Goal: Task Accomplishment & Management: Use online tool/utility

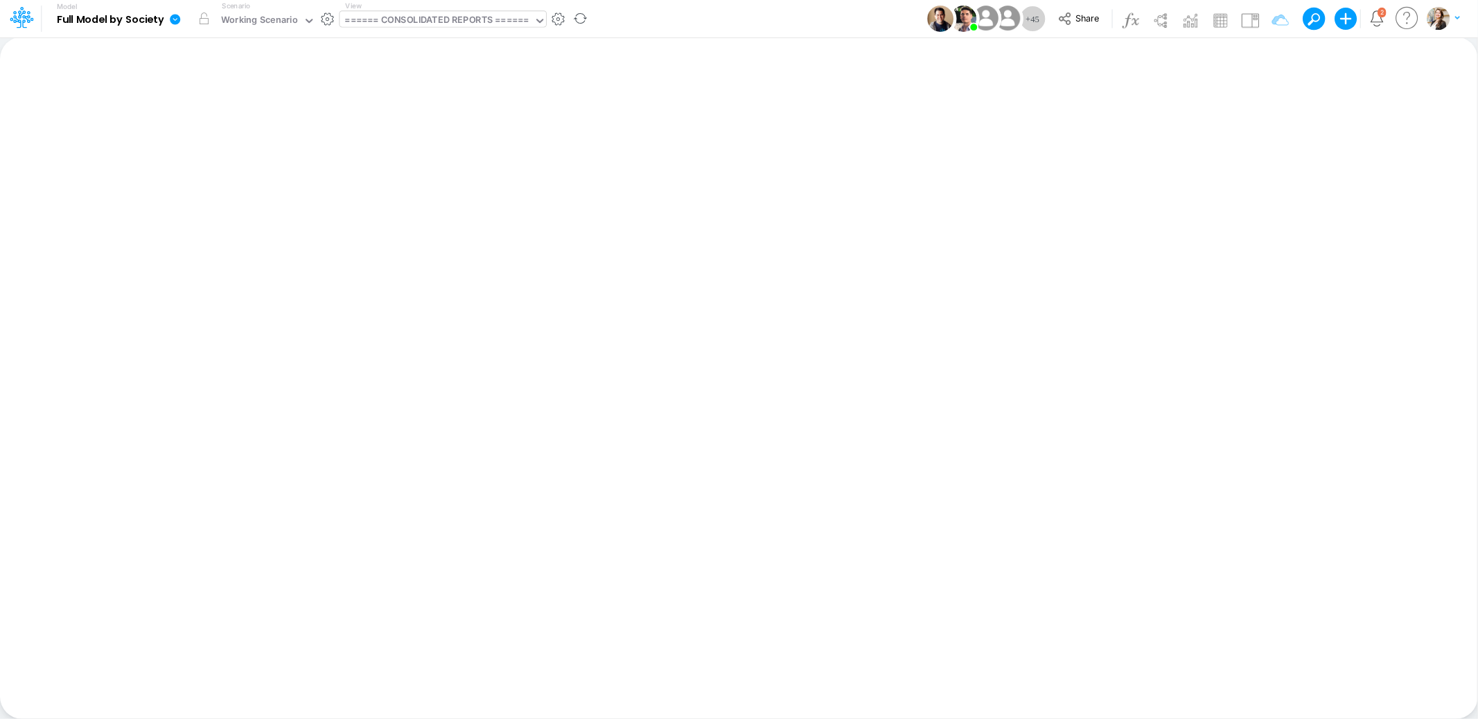
click at [415, 25] on div "====== CONSOLIDATED REPORTS ======" at bounding box center [437, 21] width 184 height 16
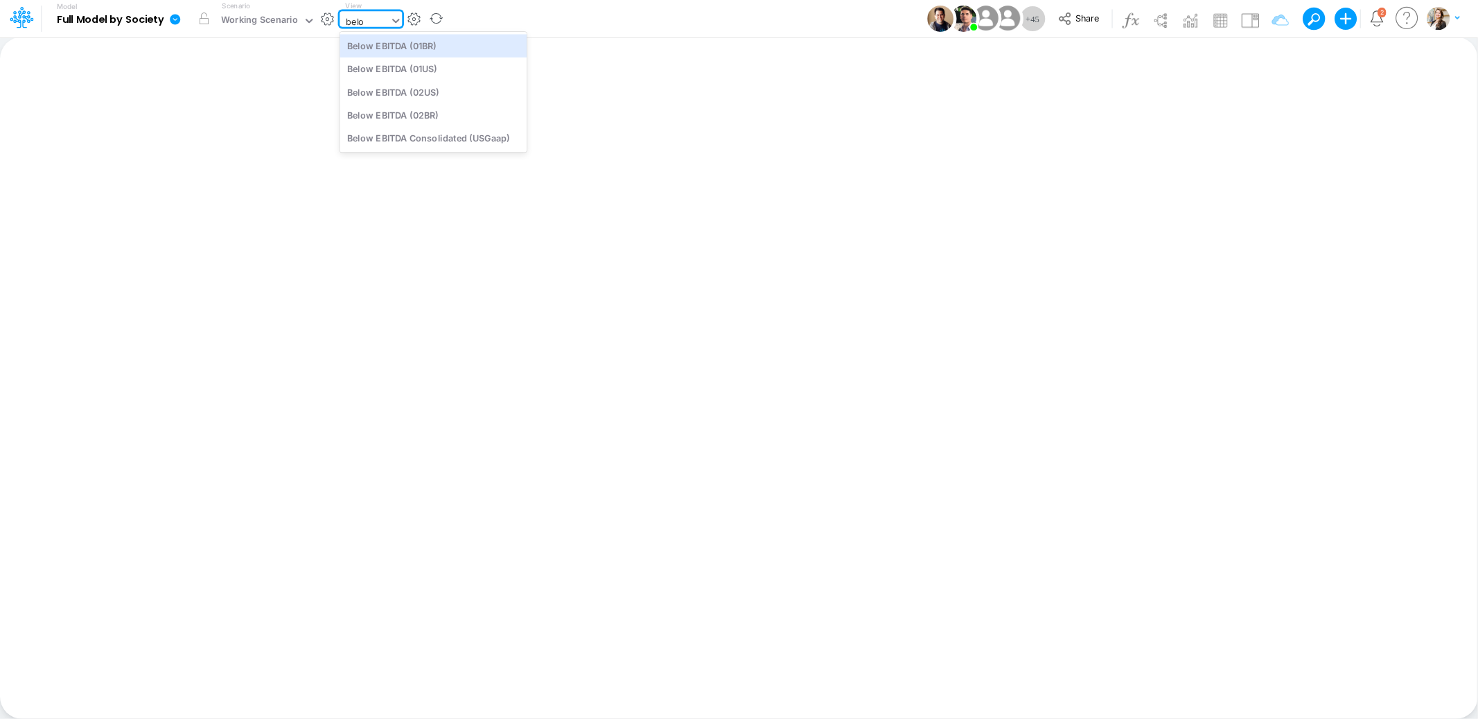
type input "below"
click at [426, 50] on div "Below EBITDA (01BR)" at bounding box center [433, 45] width 187 height 23
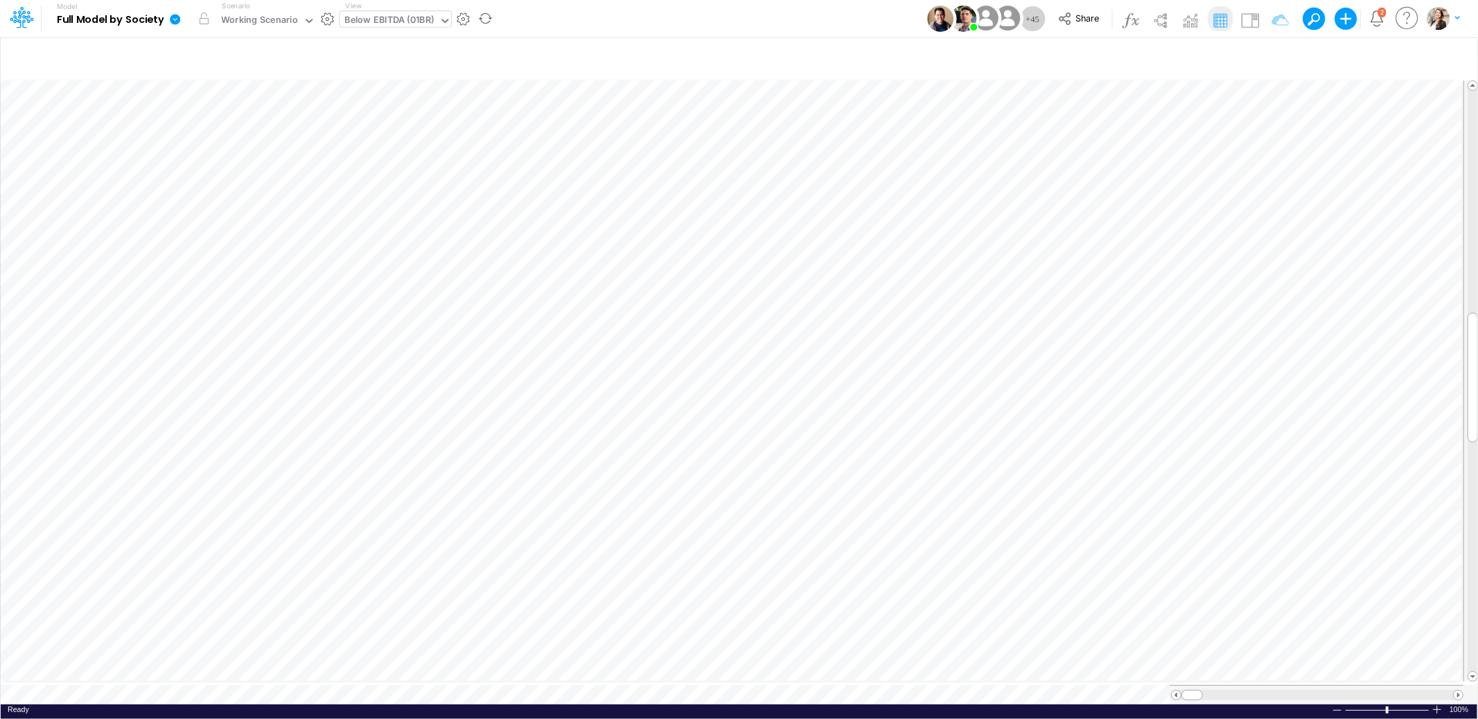
scroll to position [0, 1]
click at [902, 543] on icon "button" at bounding box center [905, 539] width 21 height 15
click at [1054, 292] on icon "button" at bounding box center [1054, 290] width 21 height 15
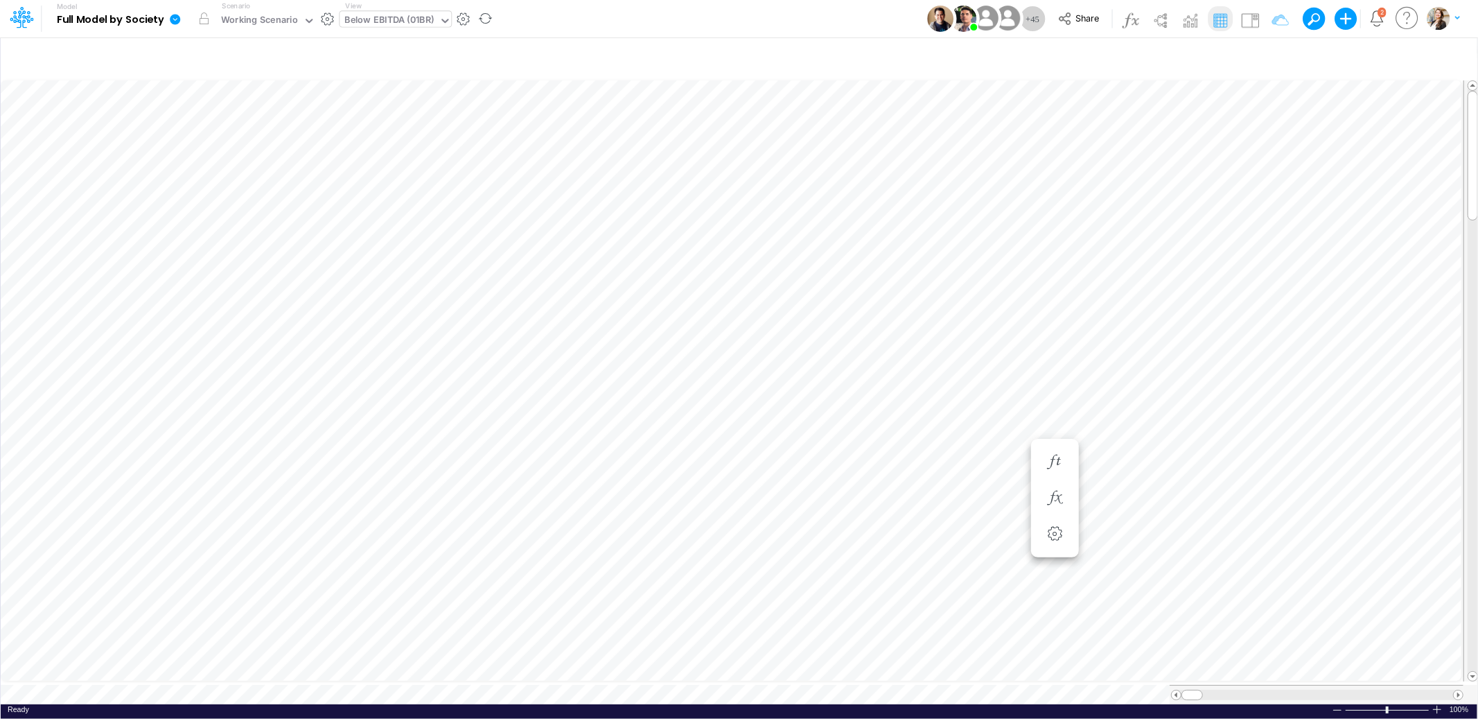
scroll to position [0, 1]
click at [402, 19] on div "Below EBITDA (01BR)" at bounding box center [389, 21] width 89 height 16
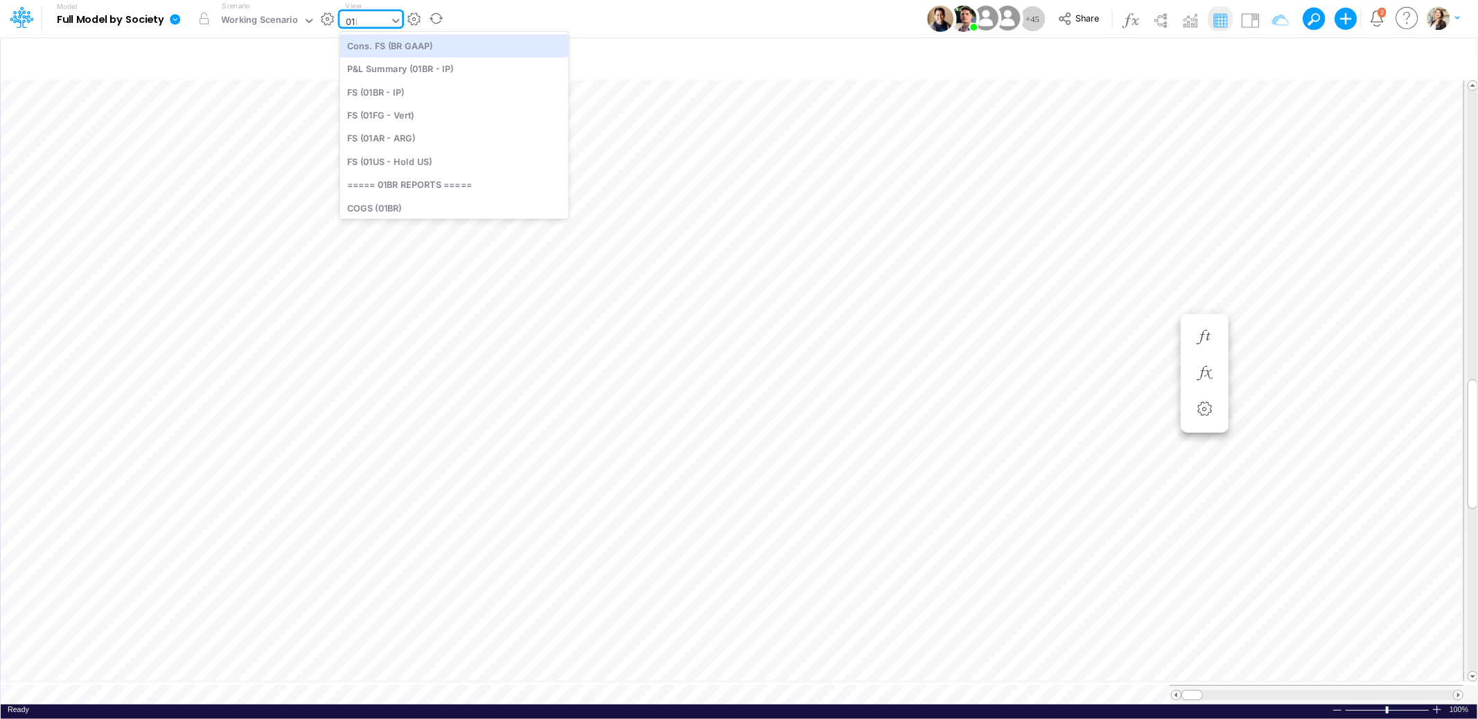
type input "01br"
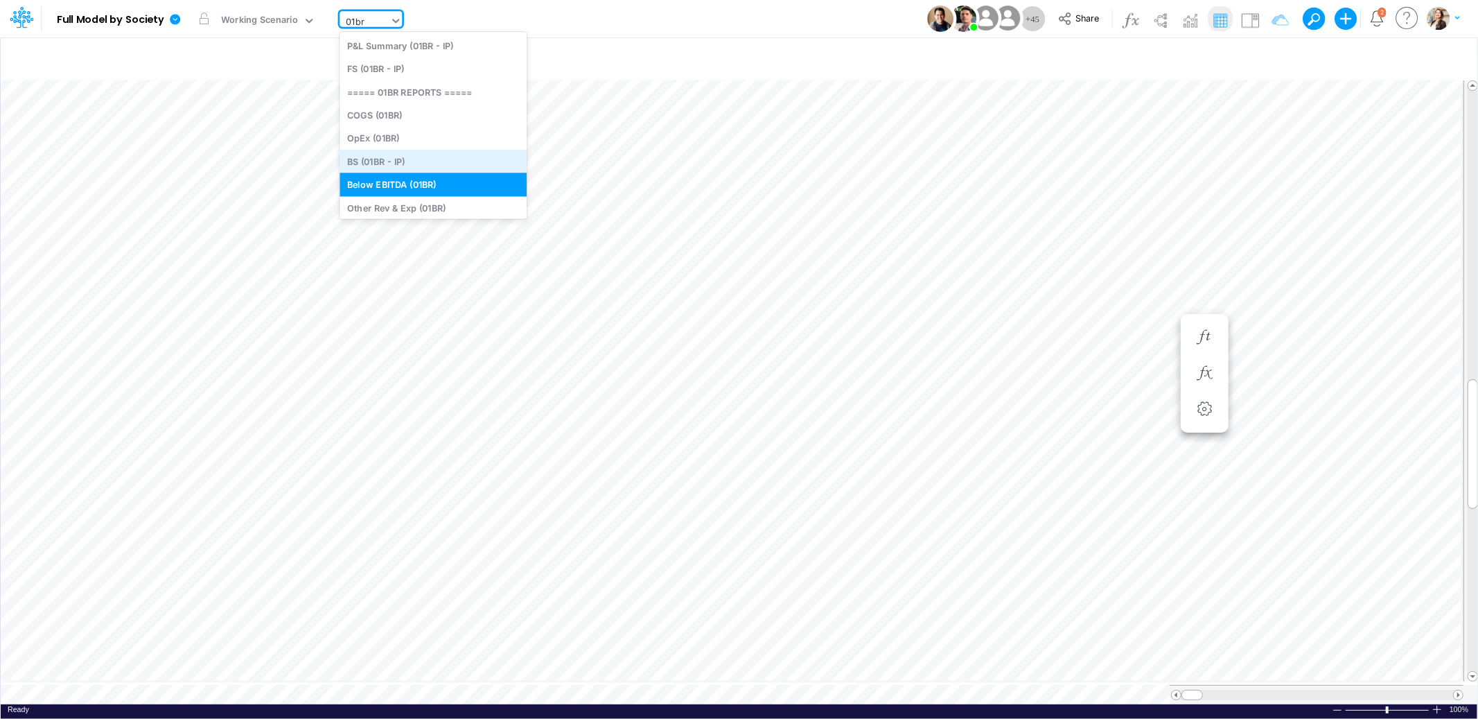
click at [394, 157] on div "BS (01BR - IP)" at bounding box center [433, 161] width 187 height 23
type input "BS (01BR - IP)"
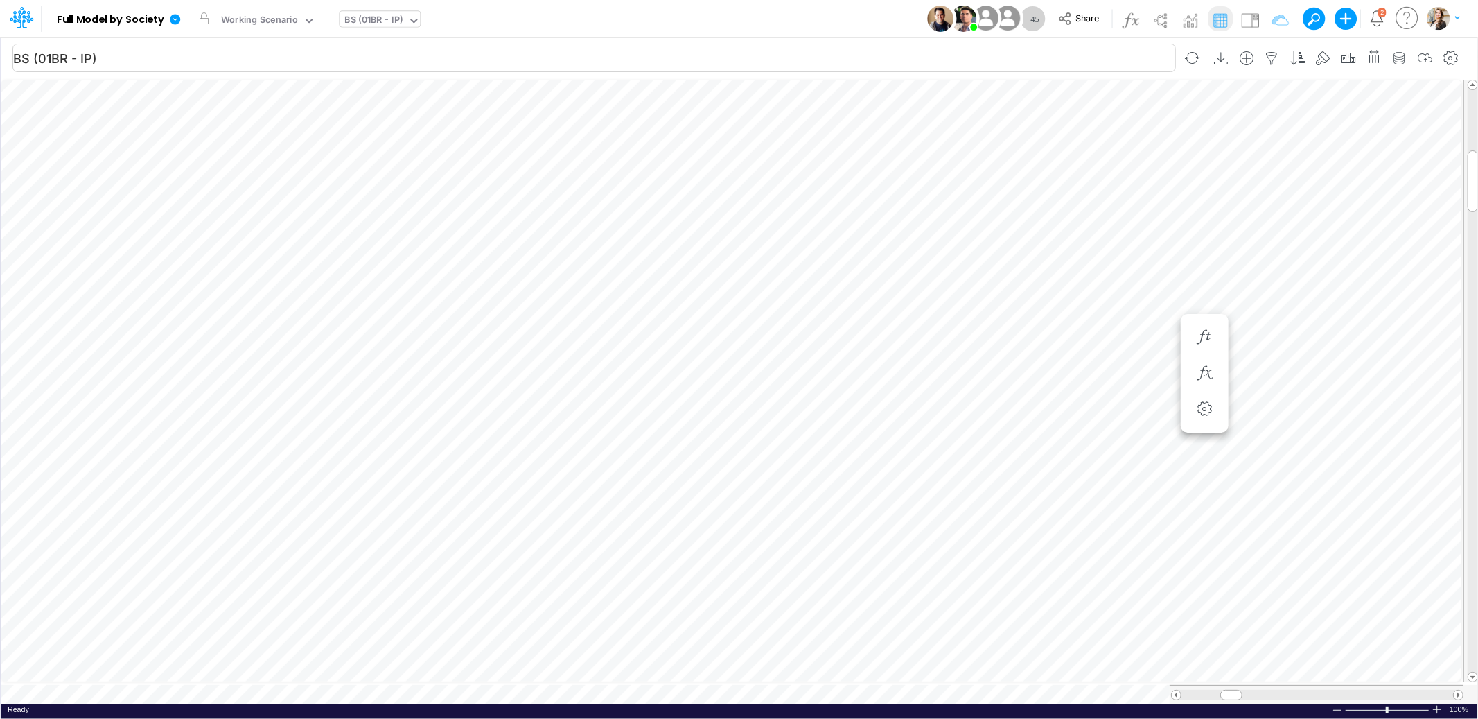
scroll to position [0, 1]
click at [737, 356] on icon "button" at bounding box center [738, 359] width 21 height 15
click at [815, 649] on icon "button" at bounding box center [813, 650] width 21 height 15
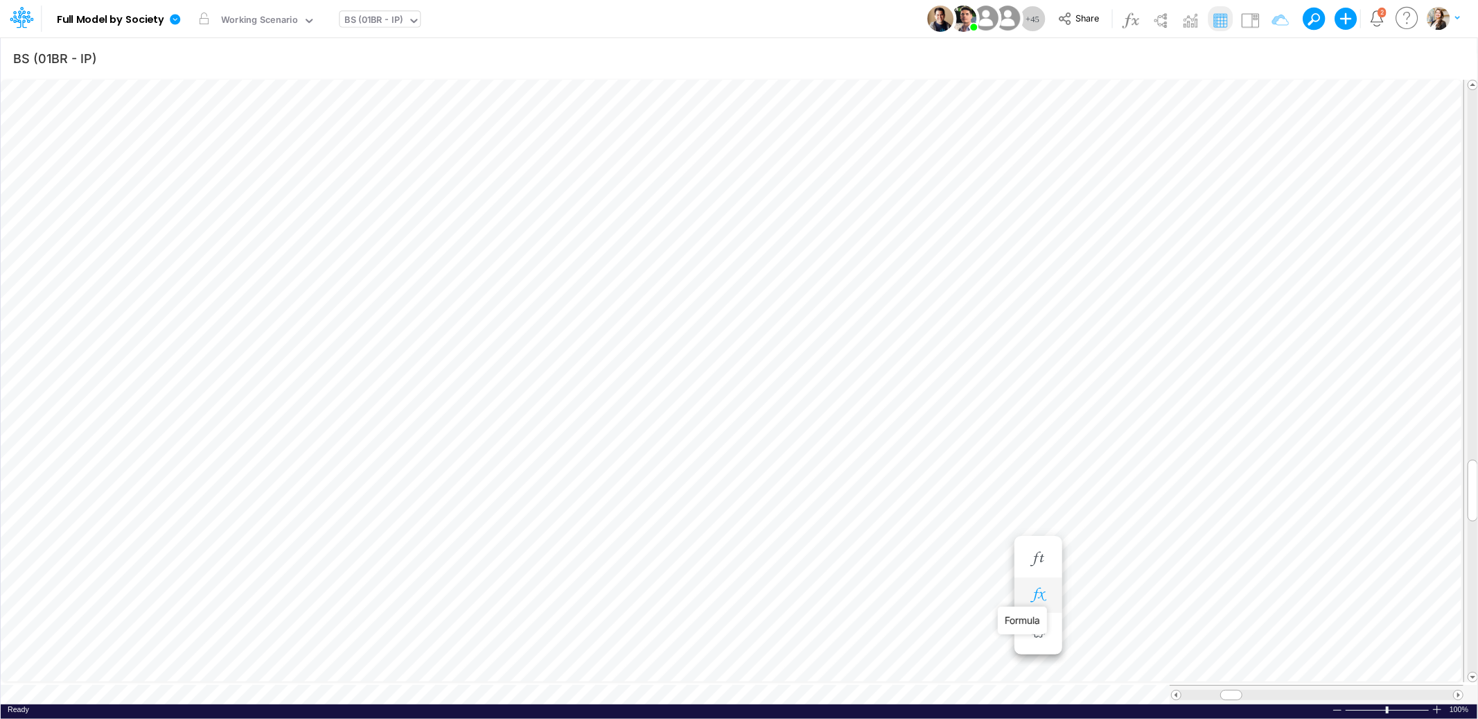
click at [1042, 602] on body "Model Full Model by Society Edit model settings Duplicate Import QuickBooks Qui…" at bounding box center [739, 359] width 1478 height 719
click at [1038, 597] on icon "button" at bounding box center [1038, 595] width 21 height 15
click at [887, 597] on button "button" at bounding box center [889, 609] width 26 height 28
click at [367, 19] on div "BS (01BR - IP)" at bounding box center [374, 21] width 58 height 16
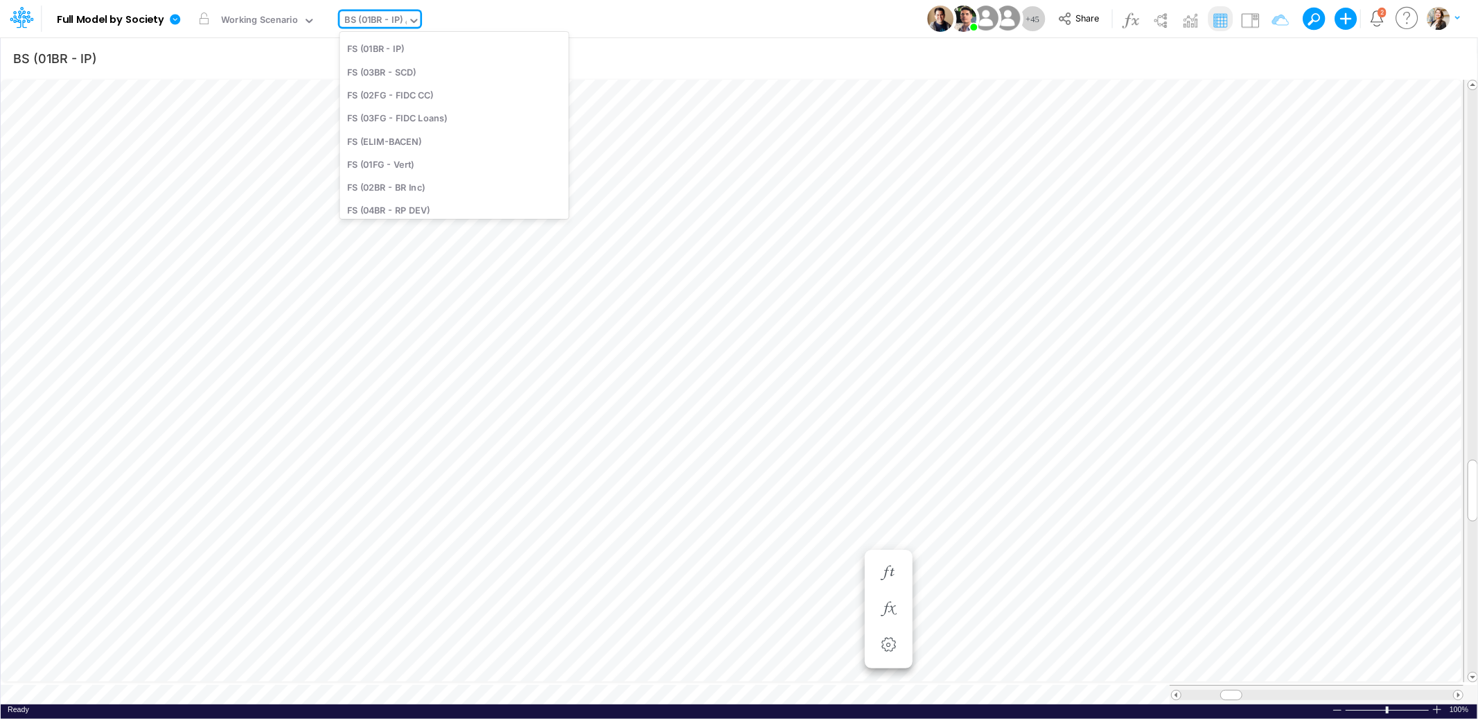
type input "cn"
click at [372, 40] on div "Debt Schedules - CN" at bounding box center [433, 45] width 187 height 23
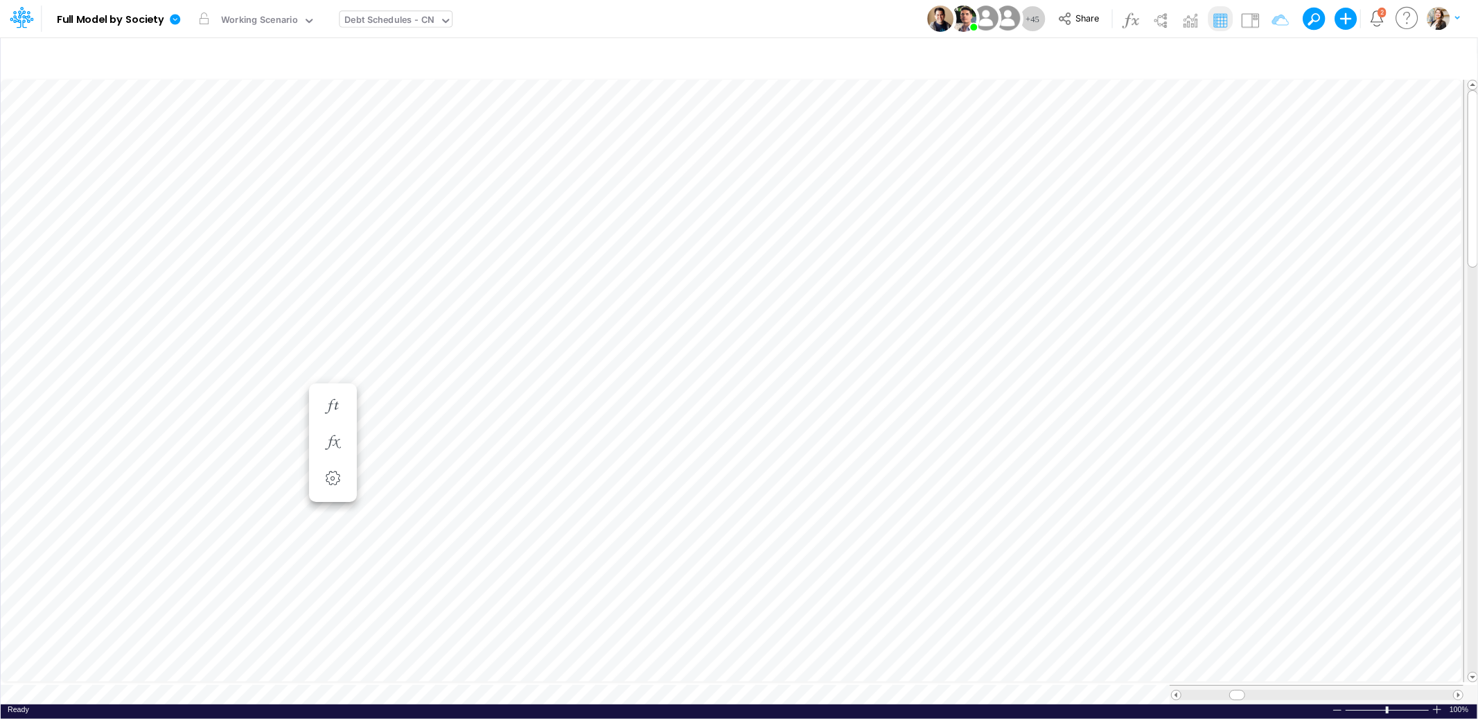
scroll to position [0, 1]
click at [829, 387] on icon "button" at bounding box center [831, 387] width 21 height 15
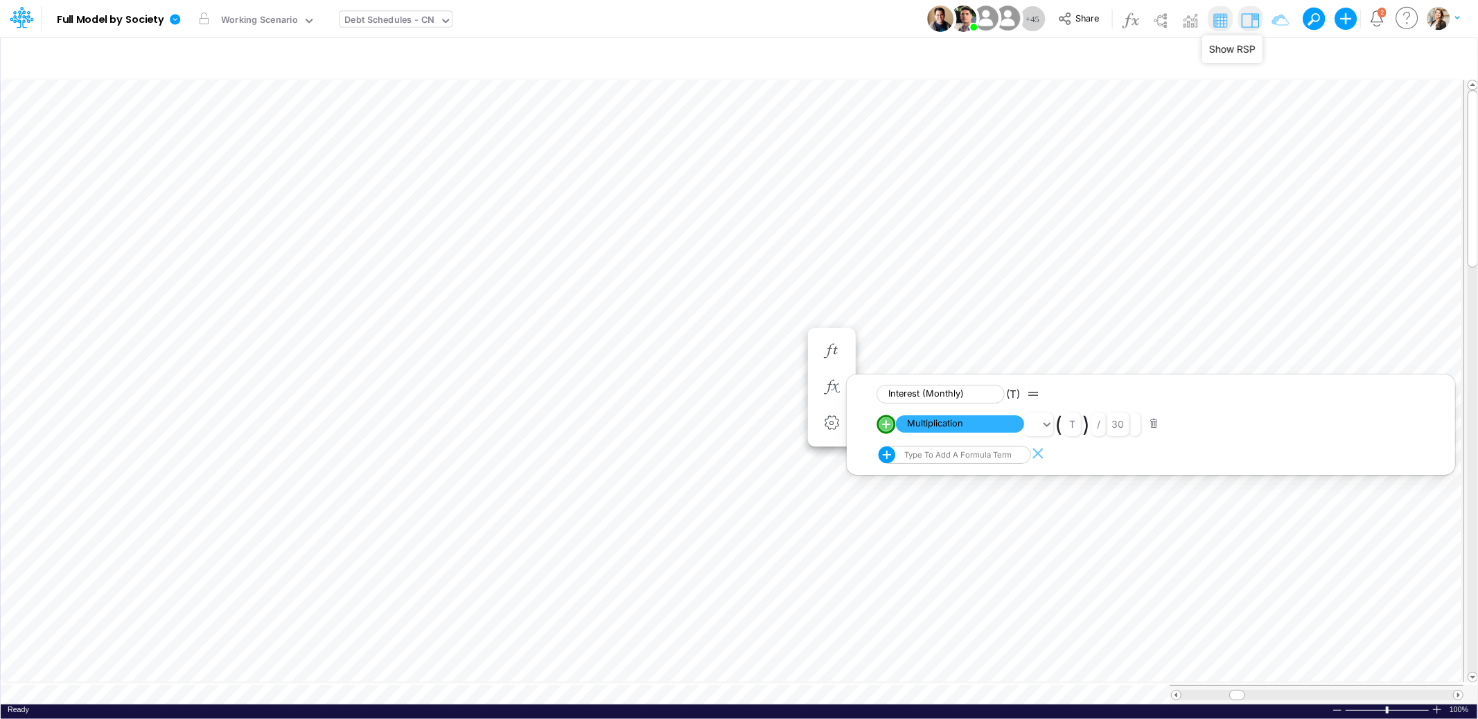
click at [1257, 23] on img at bounding box center [1250, 20] width 22 height 22
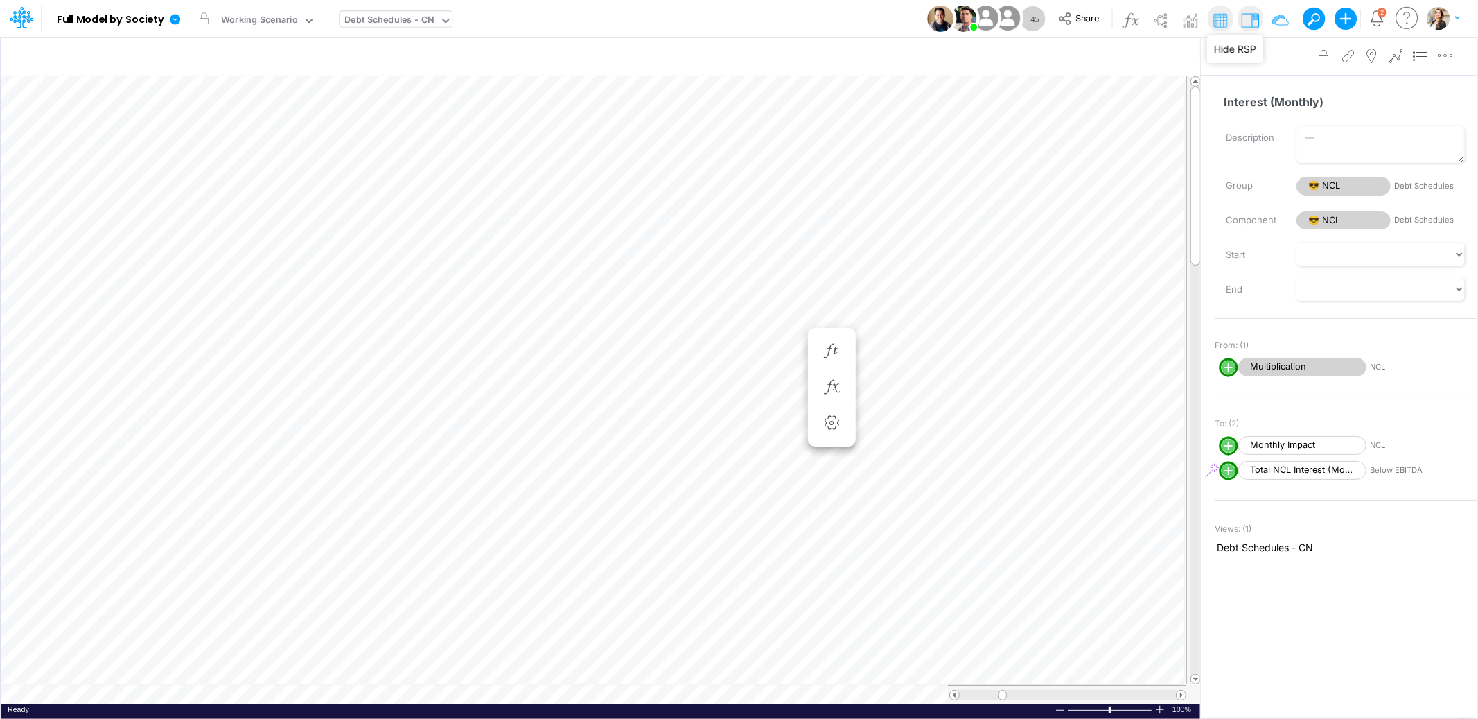
type input "BS (01BR - IP)"
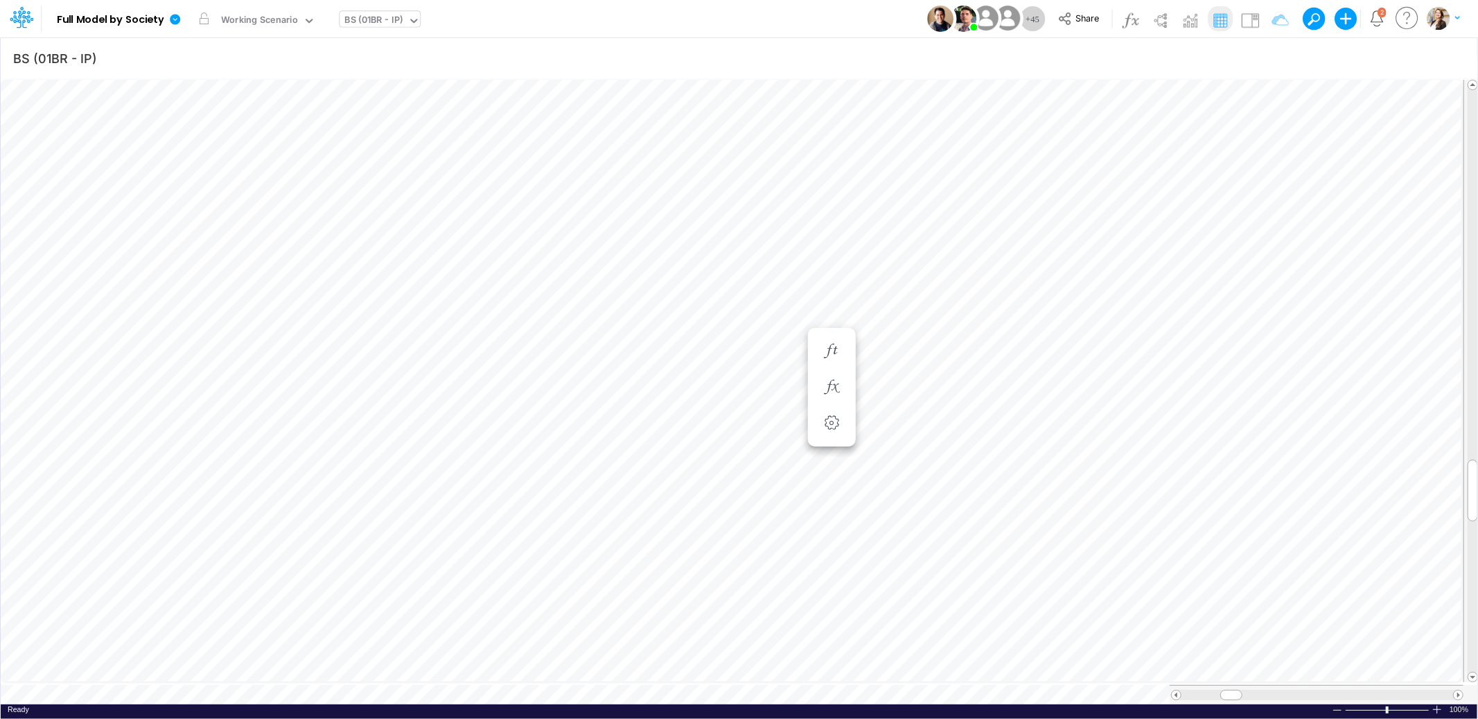
scroll to position [0, 1]
click at [677, 509] on icon "button" at bounding box center [680, 512] width 21 height 15
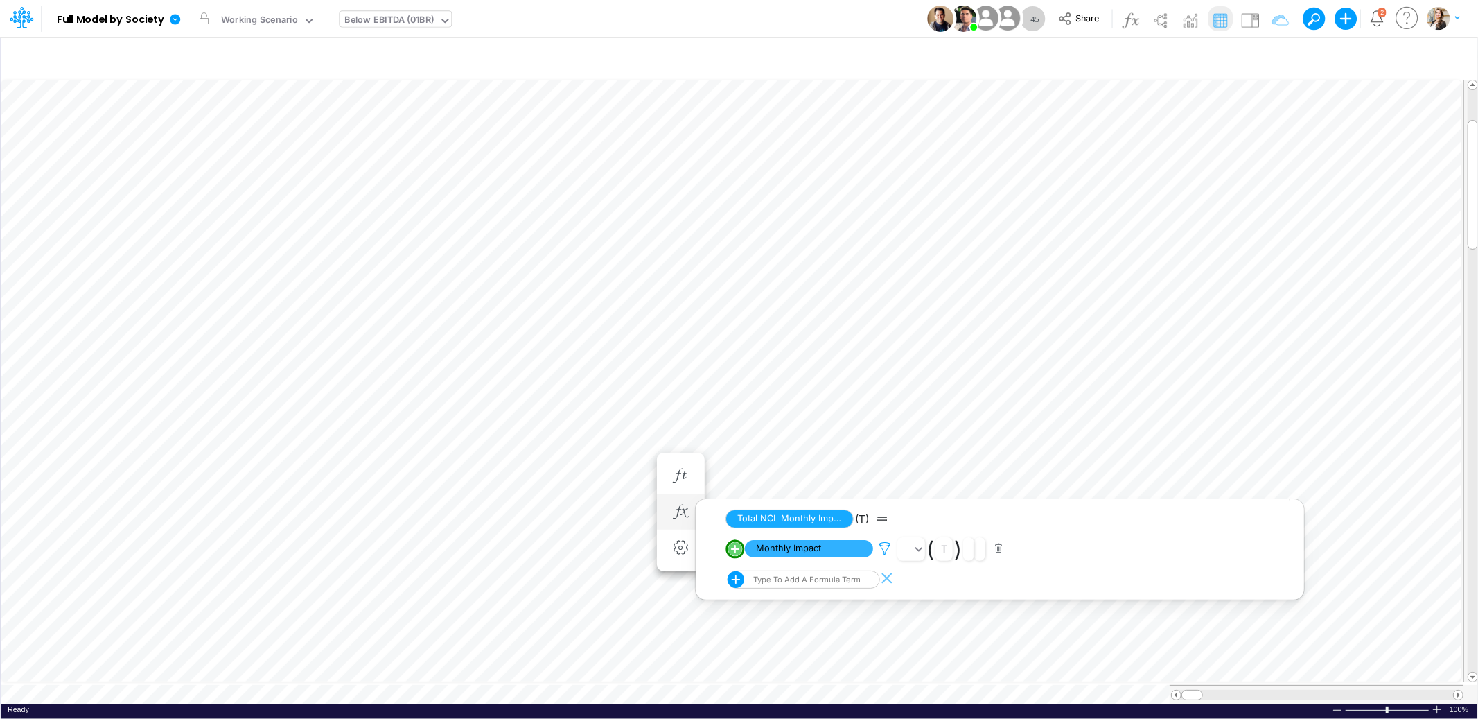
click at [884, 546] on icon at bounding box center [885, 548] width 21 height 15
click at [633, 429] on div at bounding box center [739, 363] width 1478 height 712
click at [683, 502] on icon "button" at bounding box center [680, 498] width 21 height 15
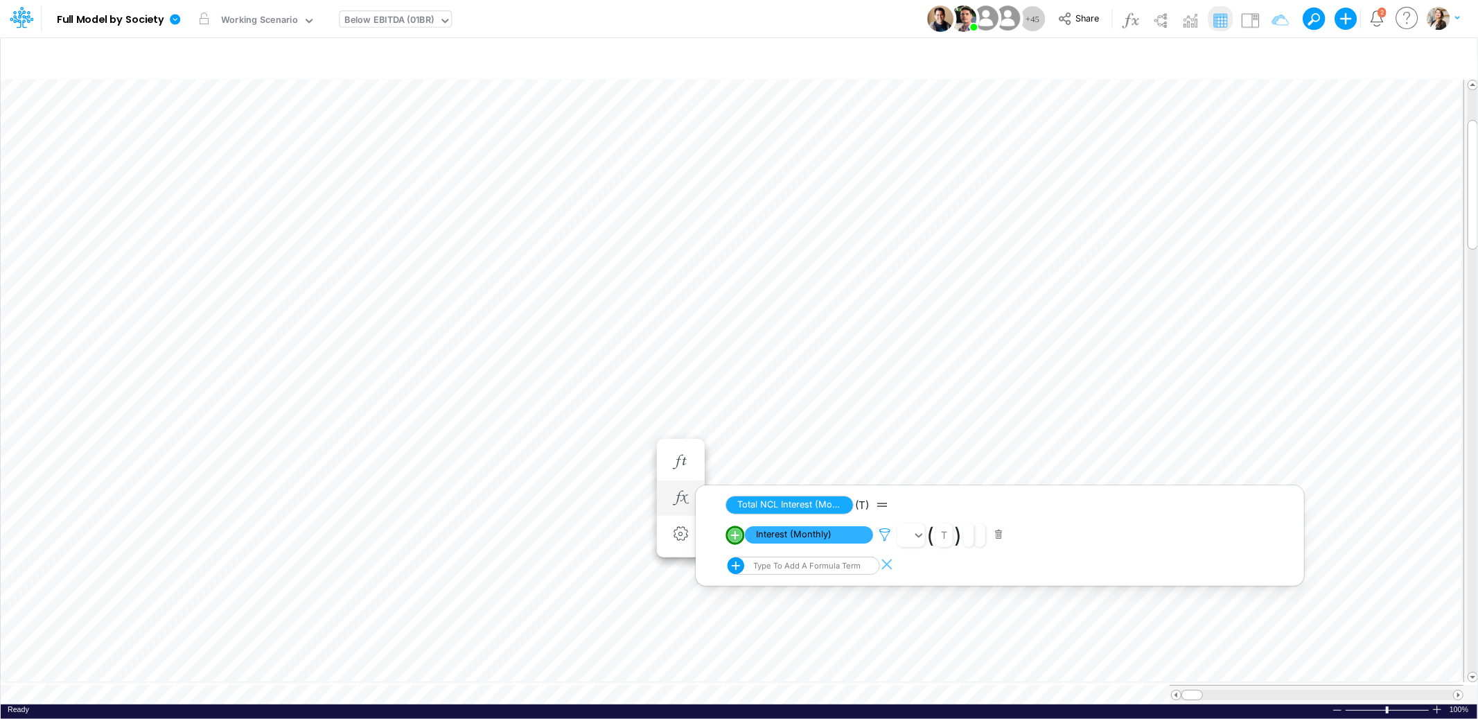
click at [886, 533] on icon at bounding box center [885, 534] width 21 height 15
click at [668, 427] on div at bounding box center [739, 363] width 1478 height 712
click at [387, 17] on div "Below EBITDA (01BR)" at bounding box center [389, 21] width 89 height 16
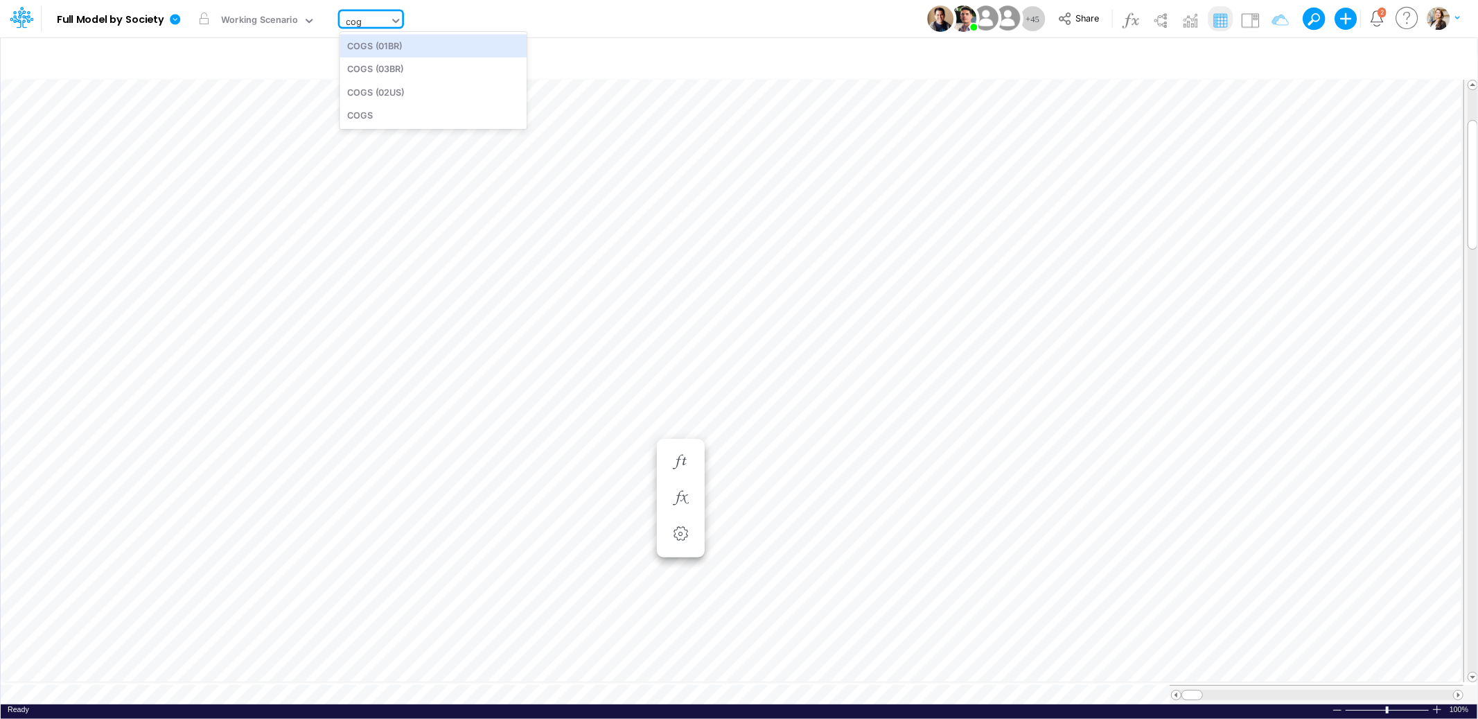
type input "cogs"
click at [392, 69] on div "COGS (03BR)" at bounding box center [433, 69] width 187 height 23
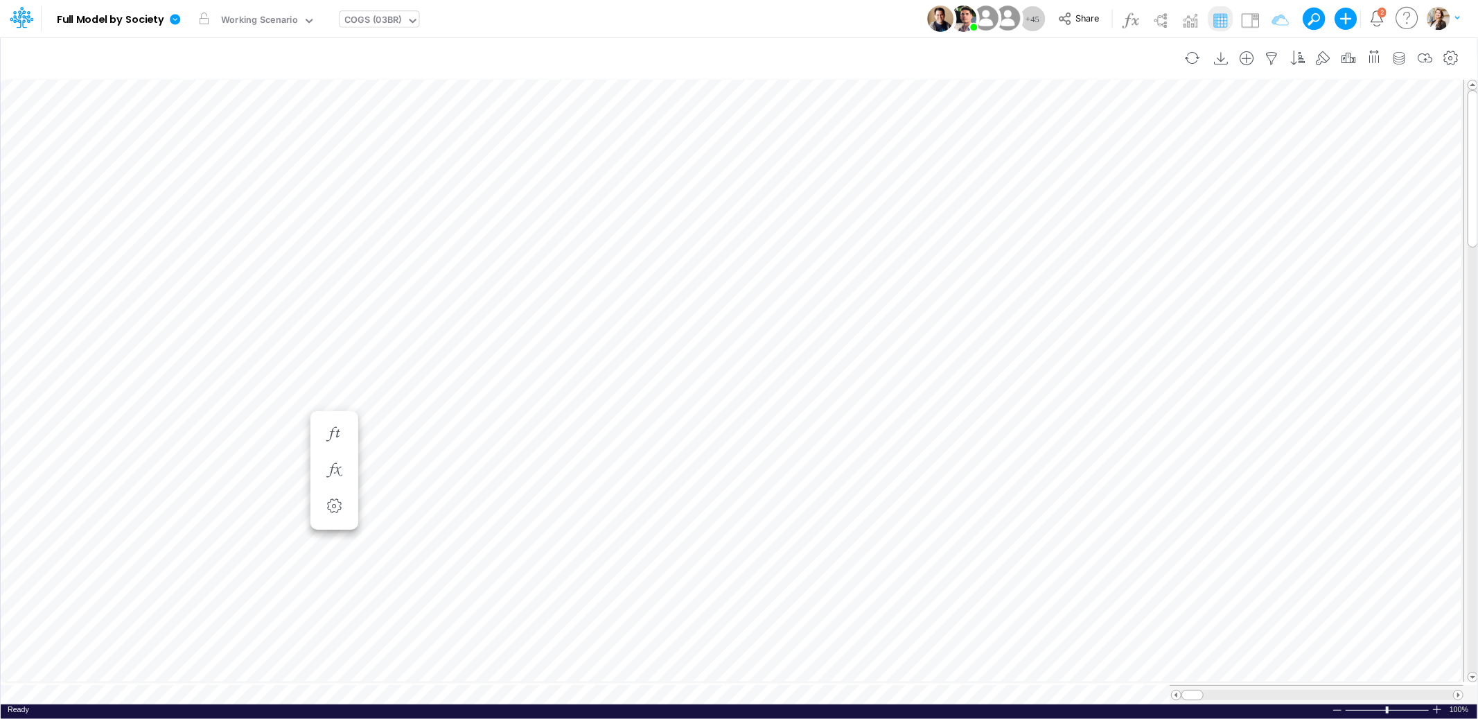
scroll to position [0, 1]
click at [1451, 55] on icon "button" at bounding box center [1451, 58] width 21 height 15
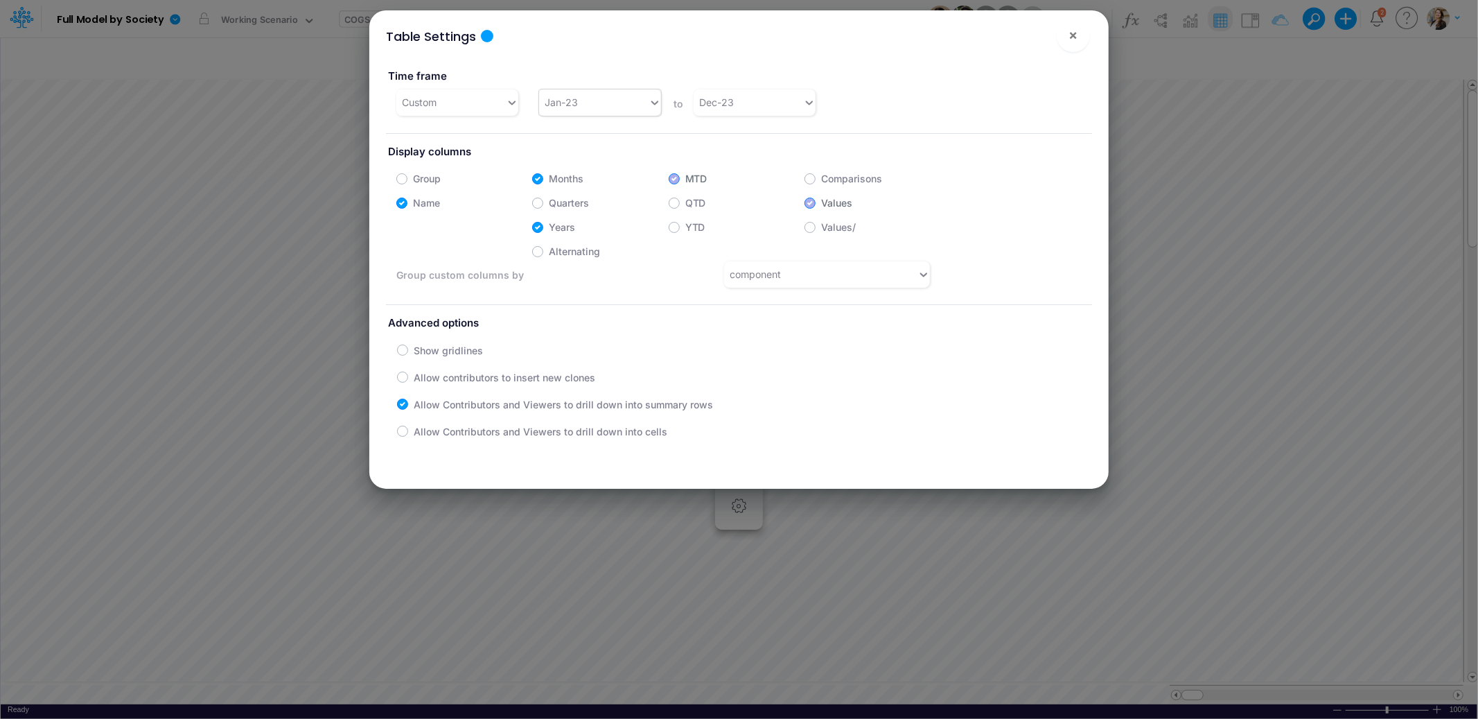
click at [608, 101] on div "Jan-23" at bounding box center [594, 102] width 110 height 23
click at [569, 232] on div "Jan-25" at bounding box center [599, 231] width 121 height 26
click at [737, 107] on input "text" at bounding box center [737, 102] width 1 height 15
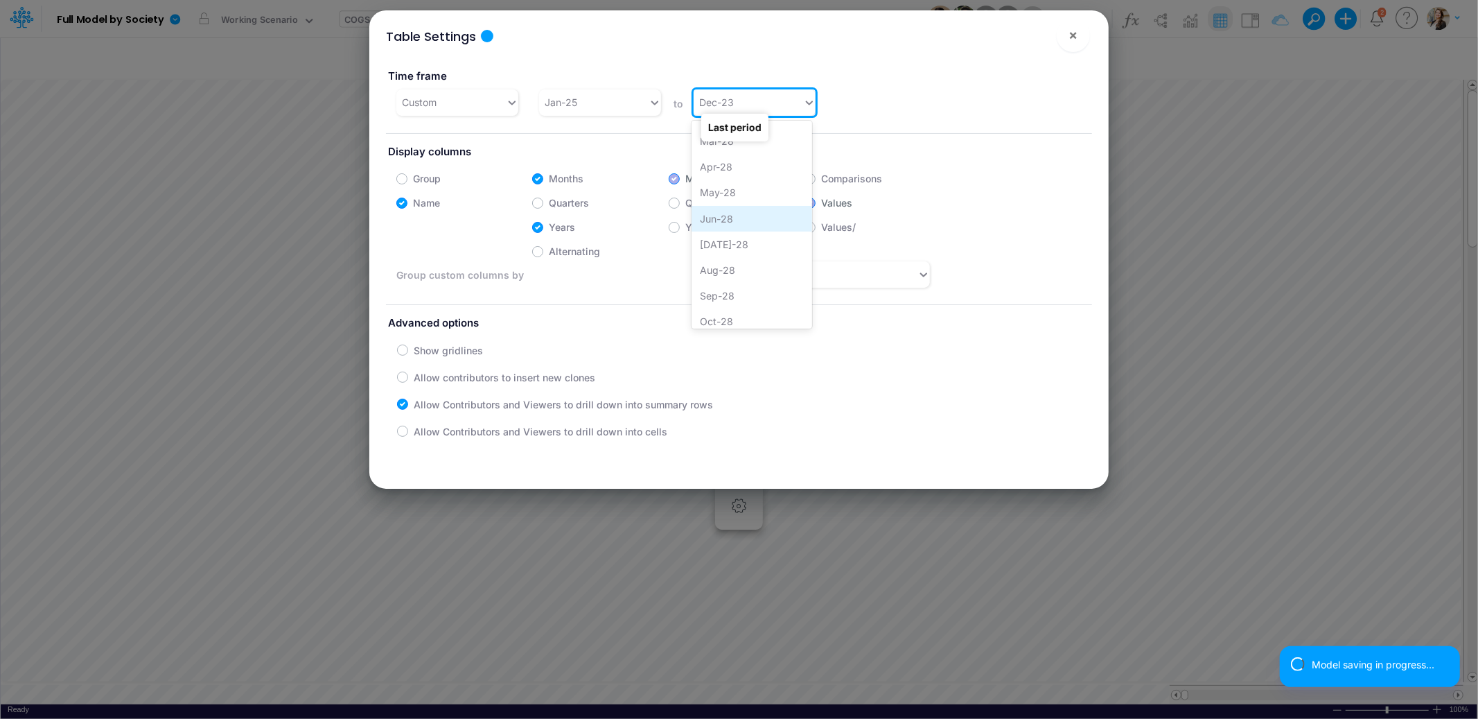
scroll to position [1651, 0]
click at [731, 315] on div "Dec-28" at bounding box center [752, 312] width 121 height 26
click at [291, 410] on div "Table Settings × Time frame Custom Jan-25 to option Dec-28, selected. 0 results…" at bounding box center [739, 359] width 1478 height 719
click at [291, 410] on div "Table Settings × Time frame Custom Jan-25 to Dec-28 Display columns Group Month…" at bounding box center [739, 359] width 1478 height 719
click at [1072, 40] on span "×" at bounding box center [1073, 34] width 9 height 17
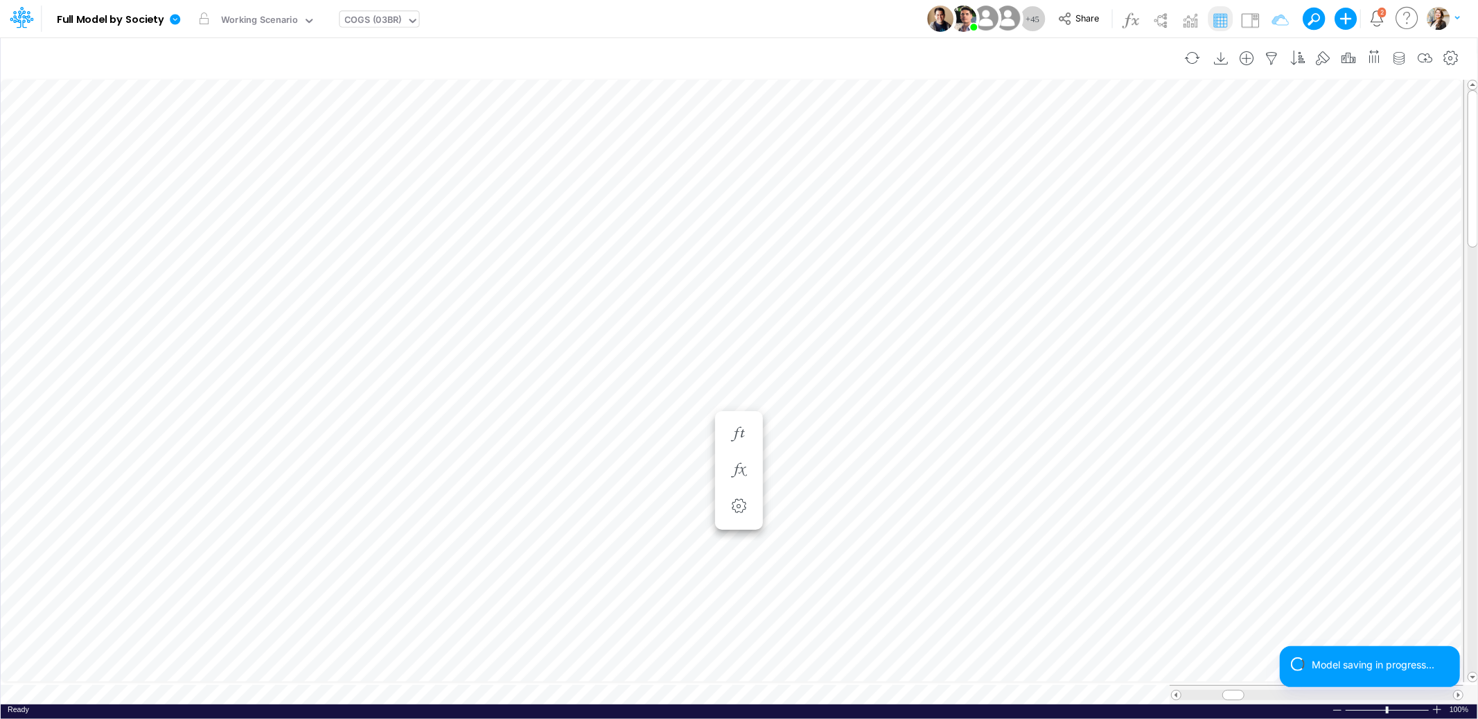
scroll to position [0, 1]
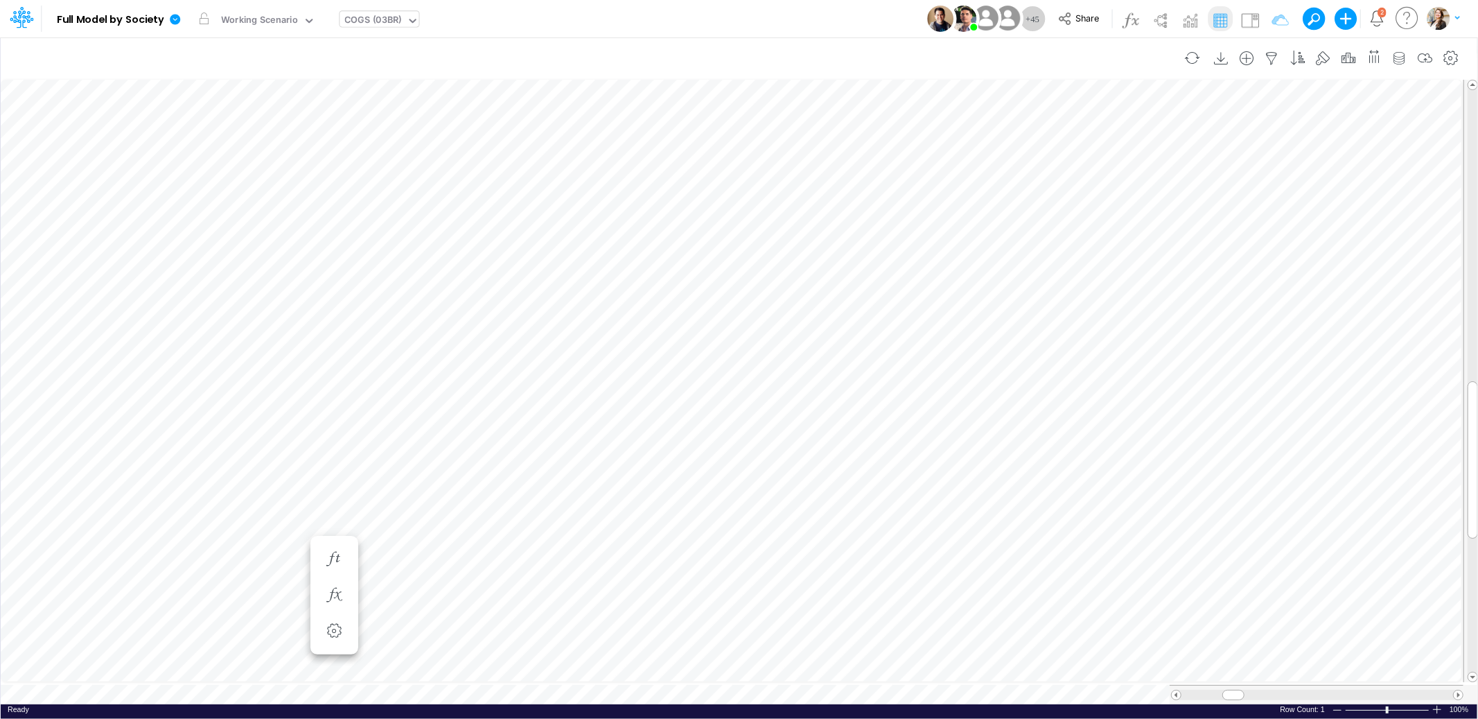
scroll to position [0, 1]
